Goal: Information Seeking & Learning: Learn about a topic

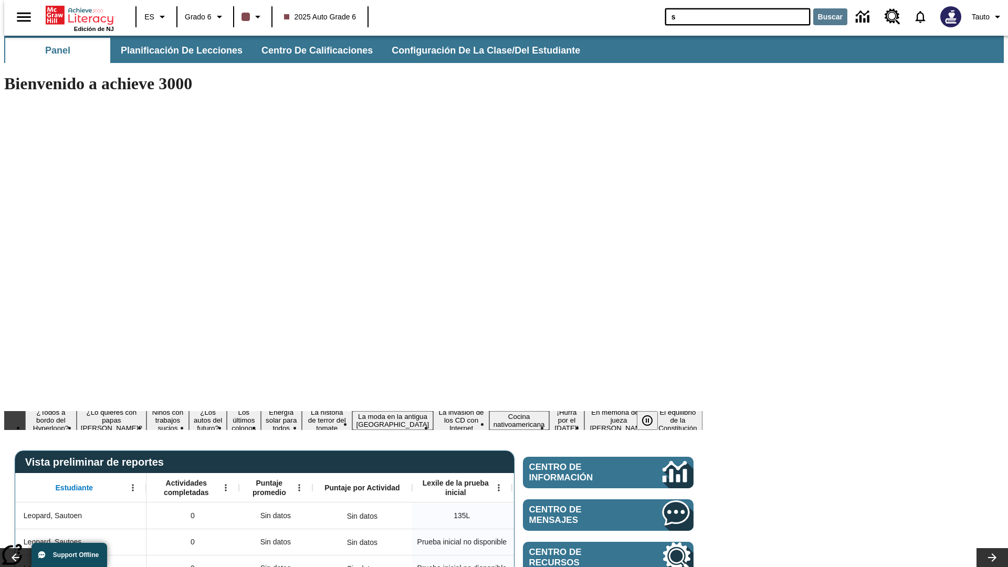
type input "s"
click at [824, 17] on button "Buscar" at bounding box center [830, 16] width 34 height 17
